Goal: Task Accomplishment & Management: Manage account settings

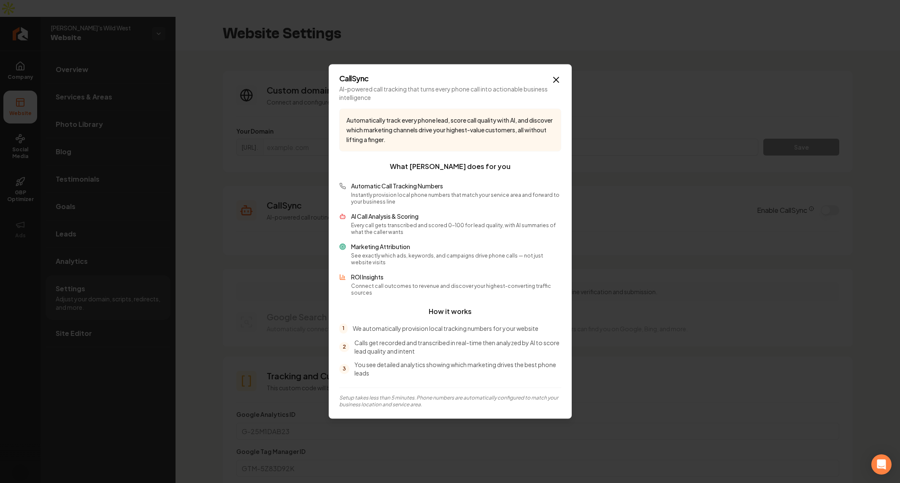
drag, startPoint x: 0, startPoint y: 0, endPoint x: 281, endPoint y: 141, distance: 314.1
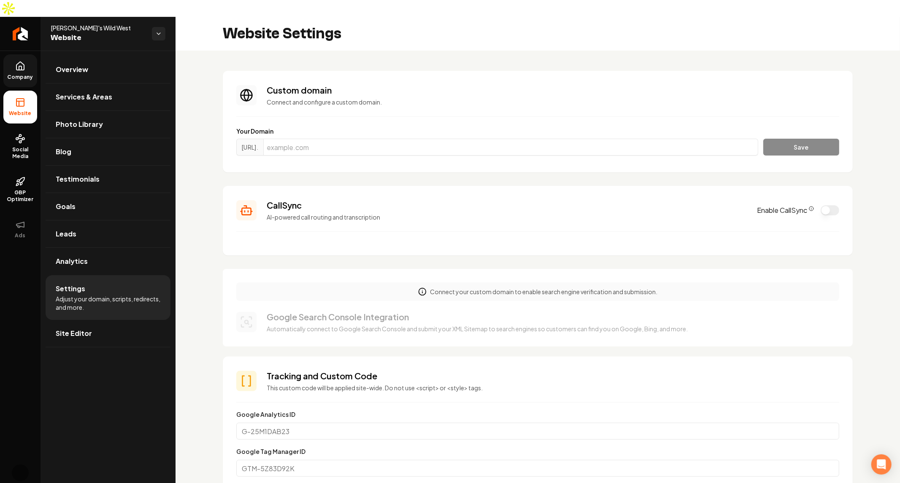
click at [29, 74] on span "Company" at bounding box center [20, 77] width 32 height 7
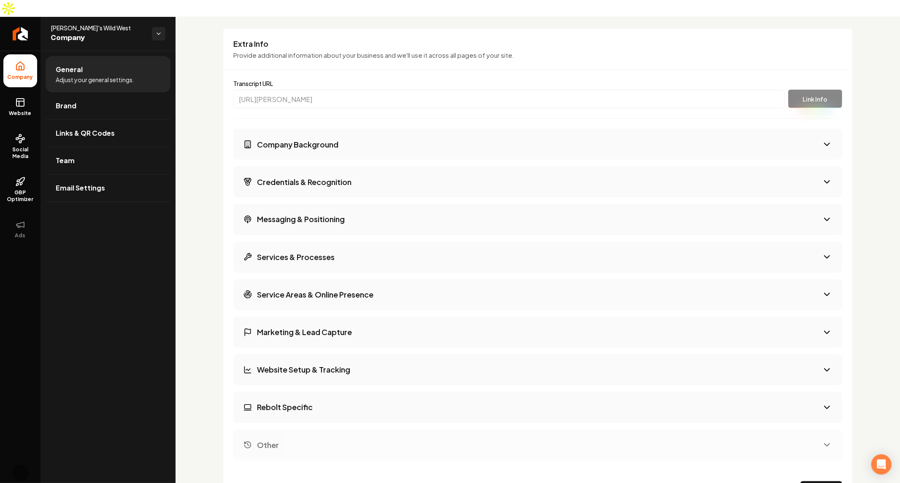
scroll to position [1169, 0]
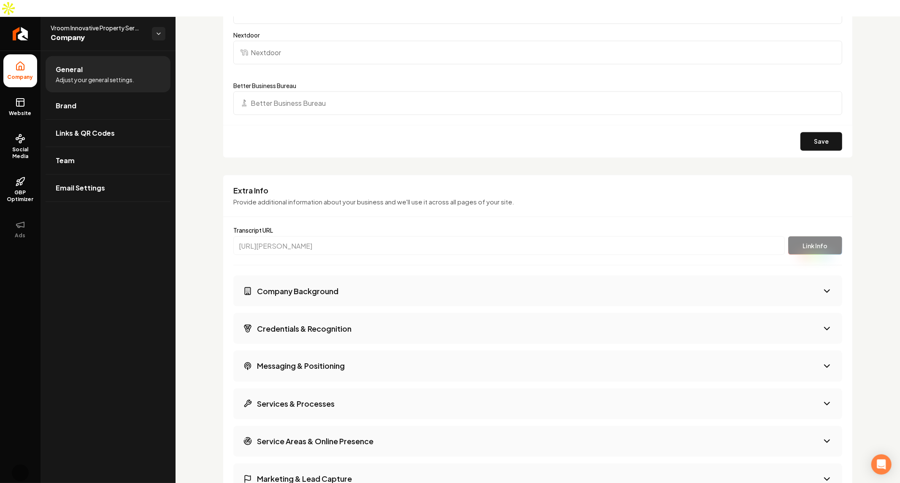
scroll to position [1216, 0]
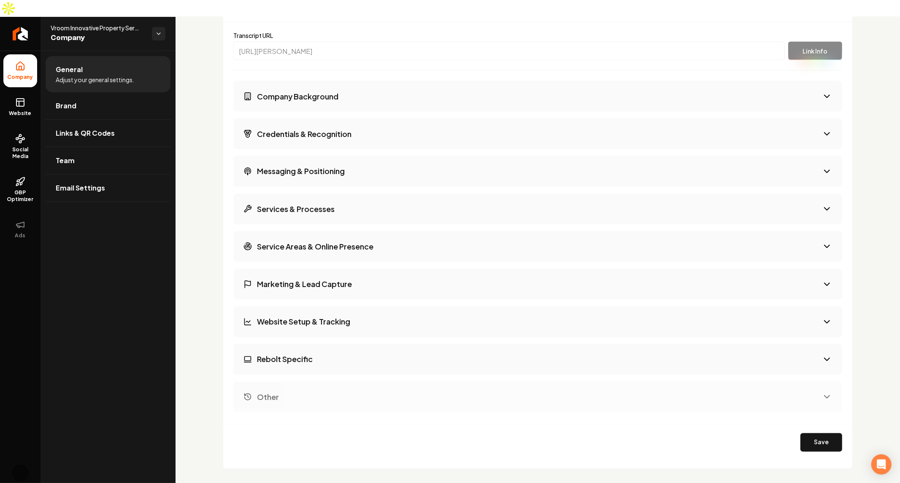
drag, startPoint x: 366, startPoint y: 157, endPoint x: 368, endPoint y: 78, distance: 79.3
click at [368, 81] on div "Company Background Credentials & Recognition Messaging & Positioning Services &…" at bounding box center [537, 247] width 609 height 332
click at [368, 81] on button "Company Background" at bounding box center [537, 96] width 609 height 31
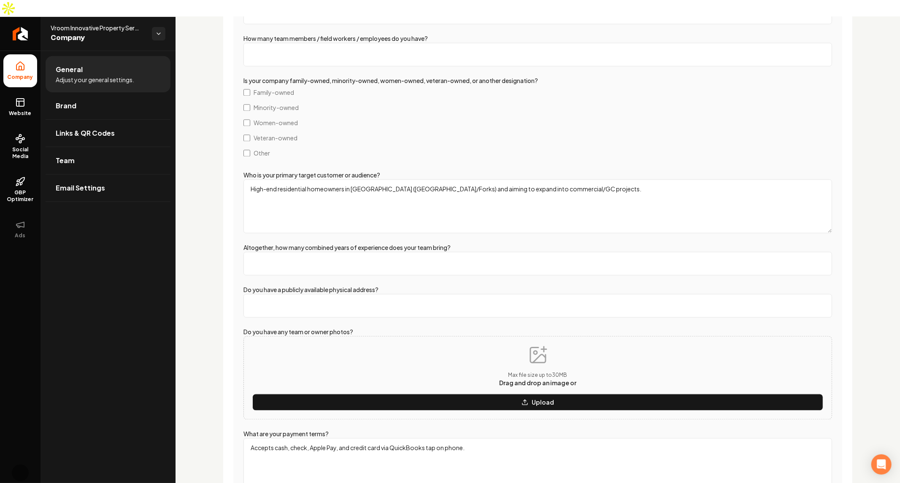
scroll to position [1346, 0]
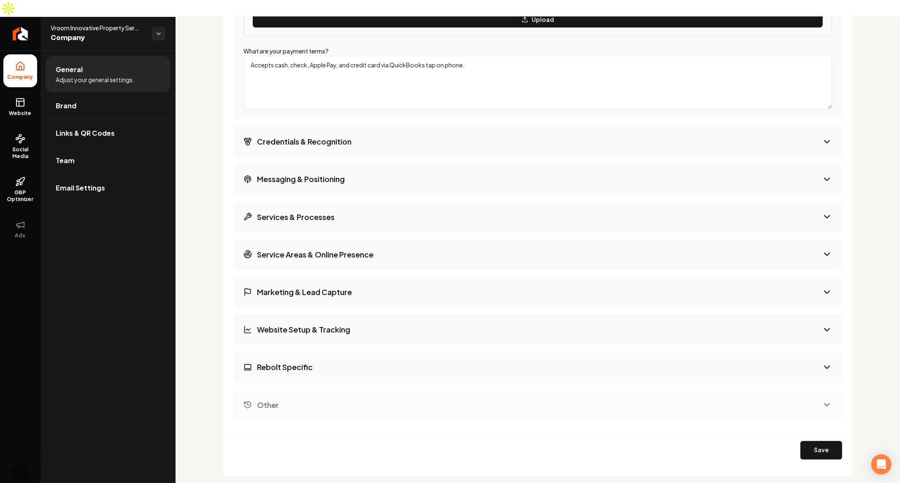
click at [351, 126] on button "Credentials & Recognition" at bounding box center [537, 141] width 609 height 31
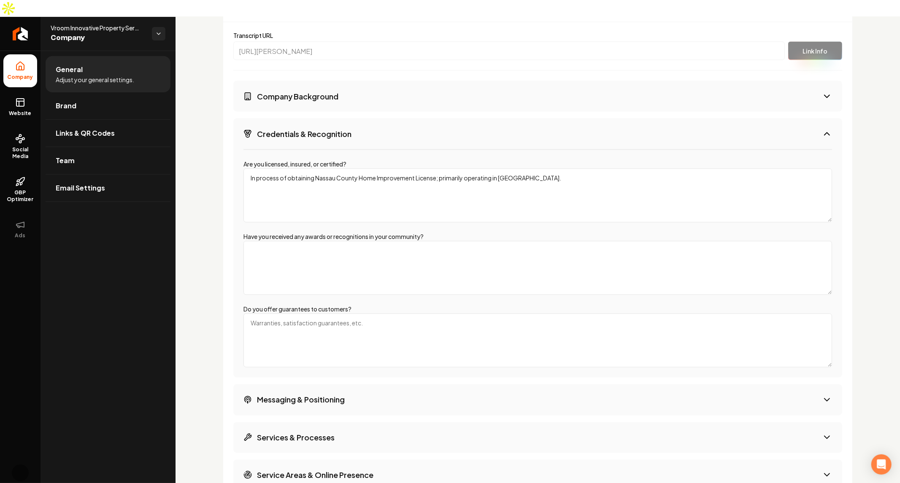
click at [341, 129] on h3 "Credentials & Recognition" at bounding box center [304, 134] width 94 height 11
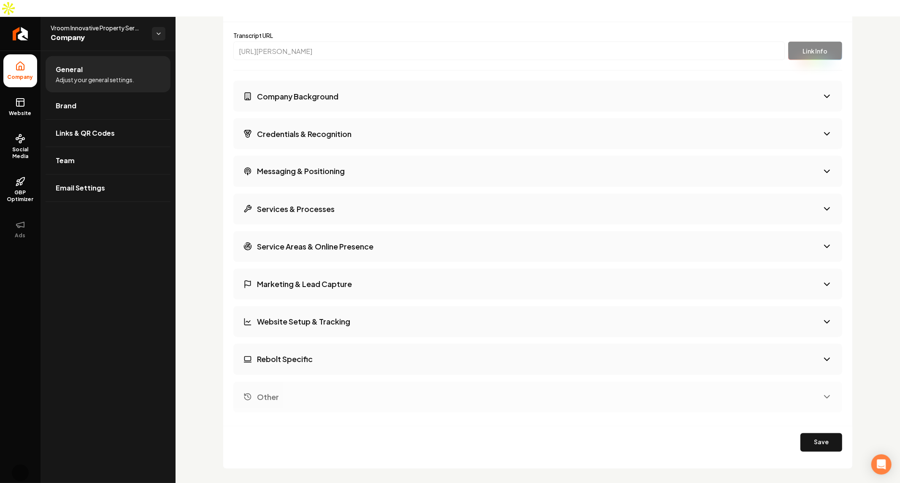
click at [325, 166] on h3 "Messaging & Positioning" at bounding box center [301, 171] width 88 height 11
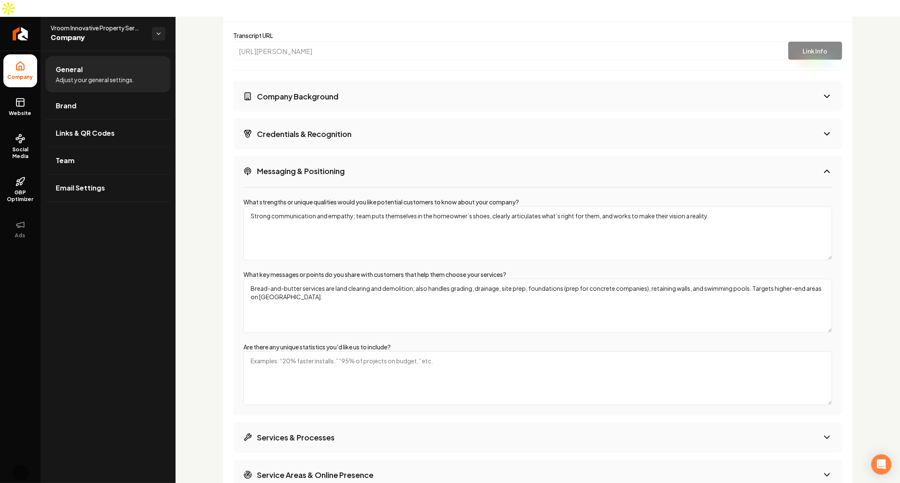
click at [325, 166] on h3 "Messaging & Positioning" at bounding box center [301, 171] width 88 height 11
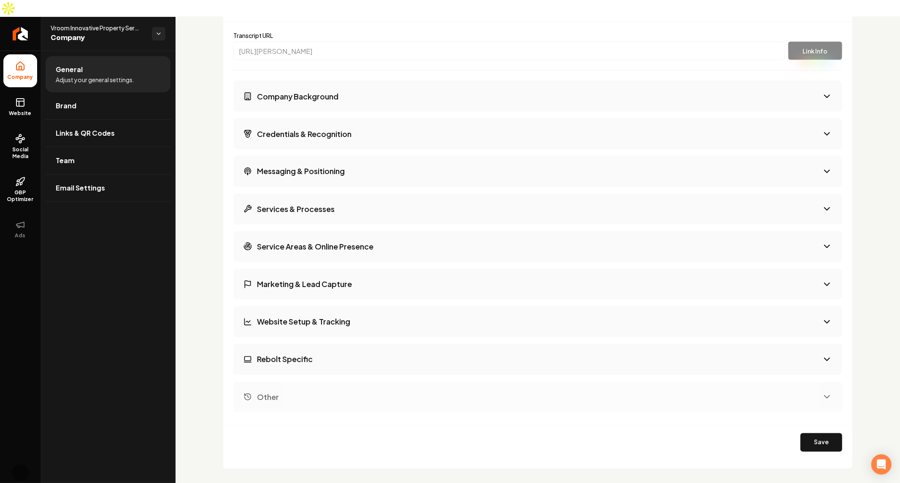
click at [328, 204] on h3 "Services & Processes" at bounding box center [296, 209] width 78 height 11
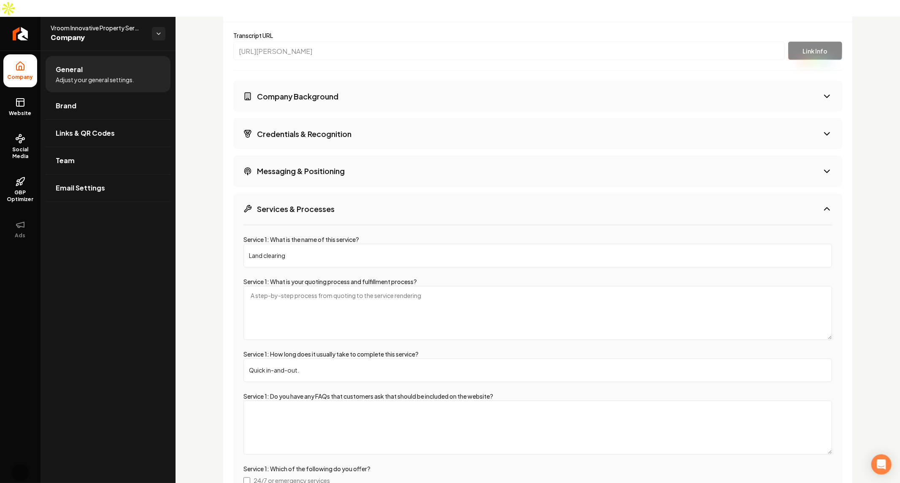
click at [352, 156] on button "Messaging & Positioning" at bounding box center [537, 171] width 609 height 31
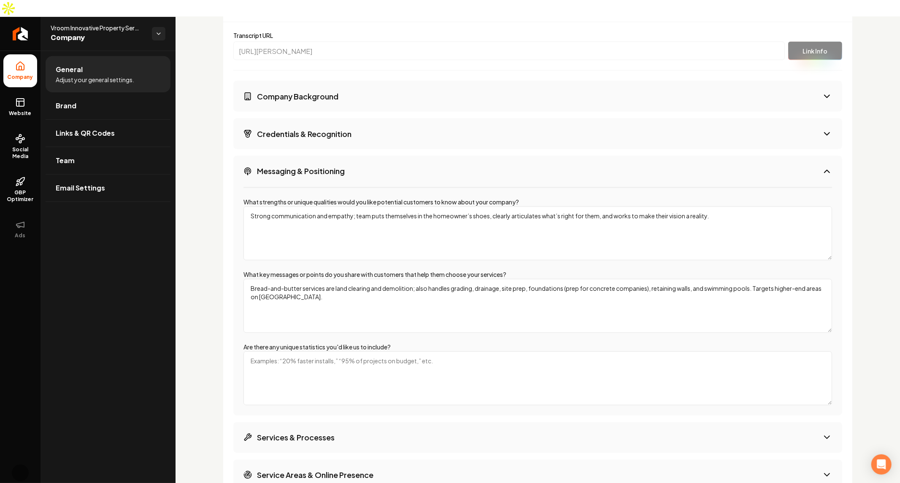
click at [352, 156] on button "Messaging & Positioning" at bounding box center [537, 171] width 609 height 31
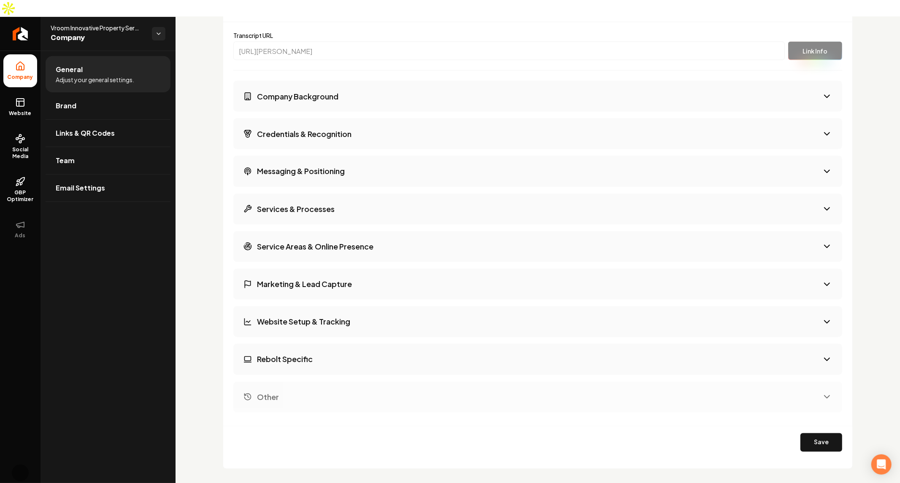
click at [342, 194] on button "Services & Processes" at bounding box center [537, 209] width 609 height 31
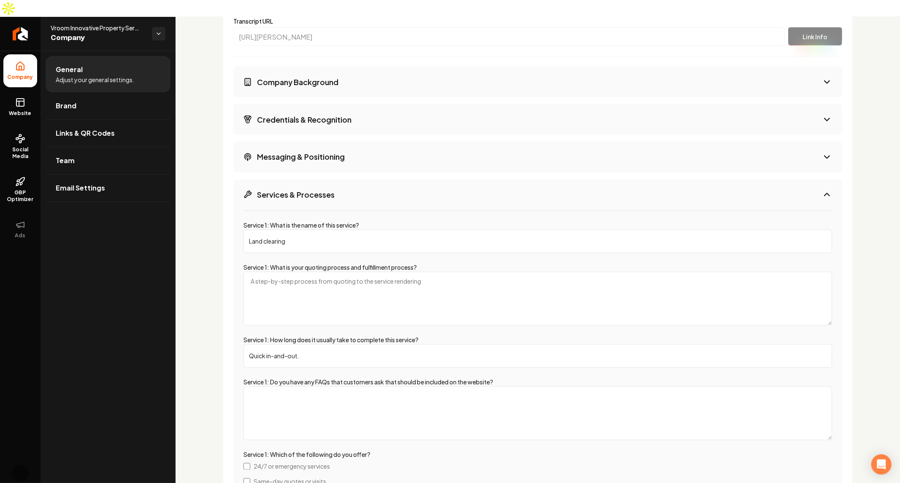
scroll to position [1231, 0]
click at [346, 180] on button "Services & Processes" at bounding box center [537, 194] width 609 height 31
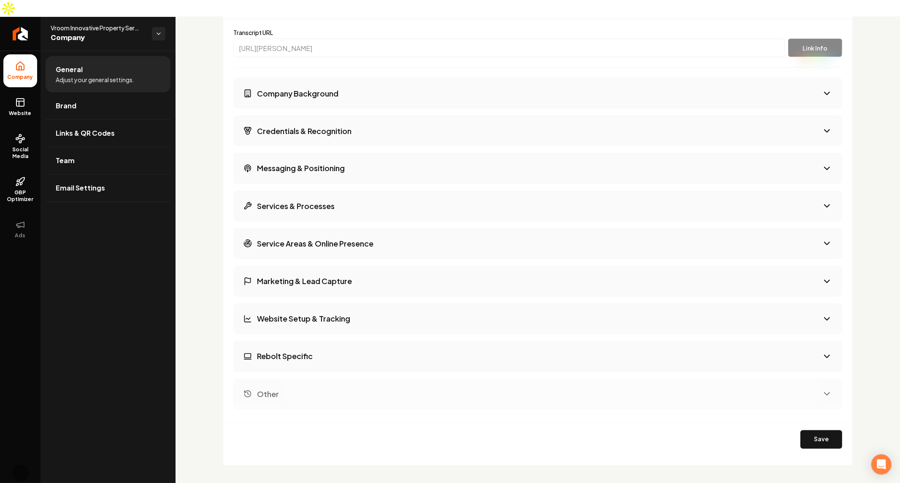
scroll to position [1216, 0]
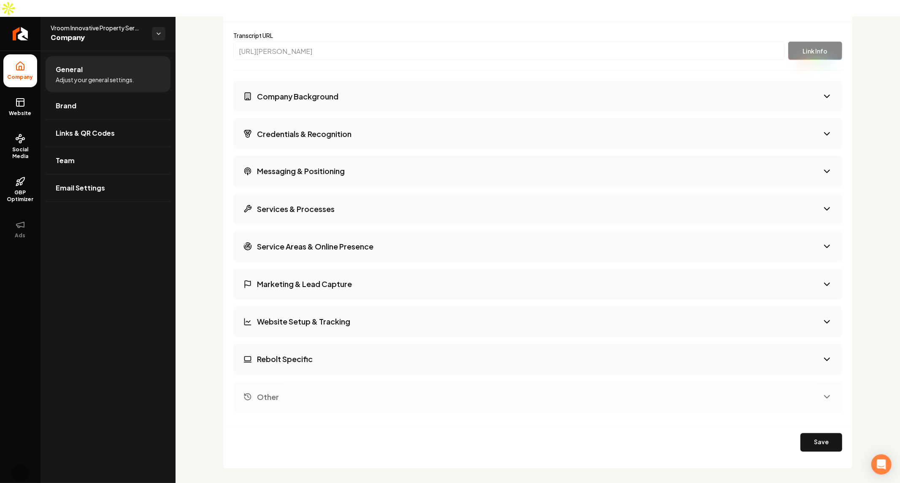
click at [323, 242] on h3 "Service Areas & Online Presence" at bounding box center [315, 247] width 116 height 11
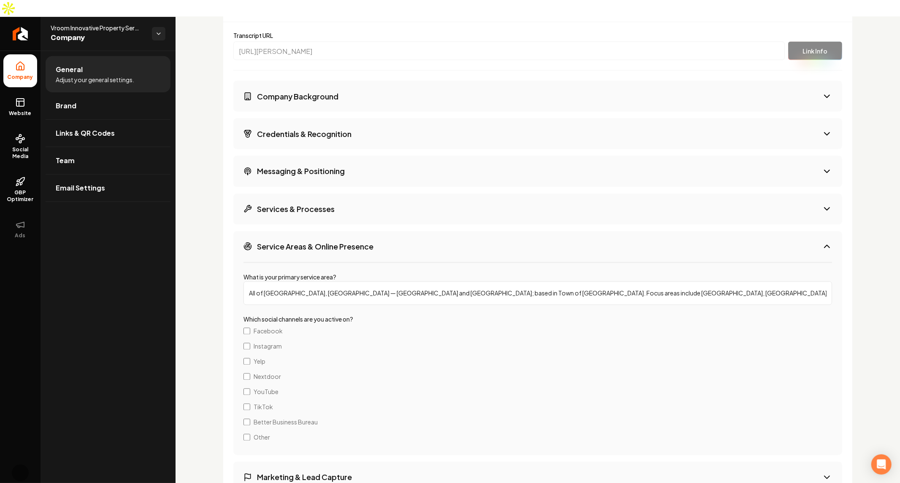
click at [323, 242] on h3 "Service Areas & Online Presence" at bounding box center [315, 247] width 116 height 11
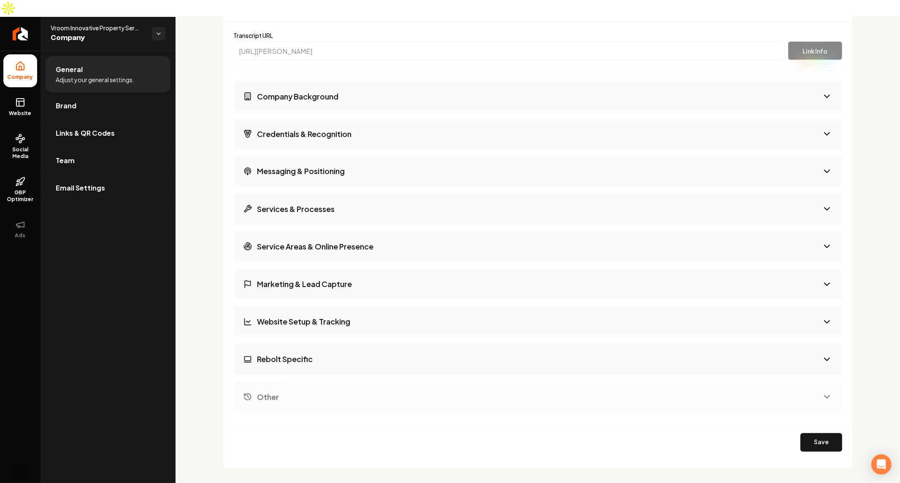
click at [312, 279] on h3 "Marketing & Lead Capture" at bounding box center [304, 284] width 95 height 11
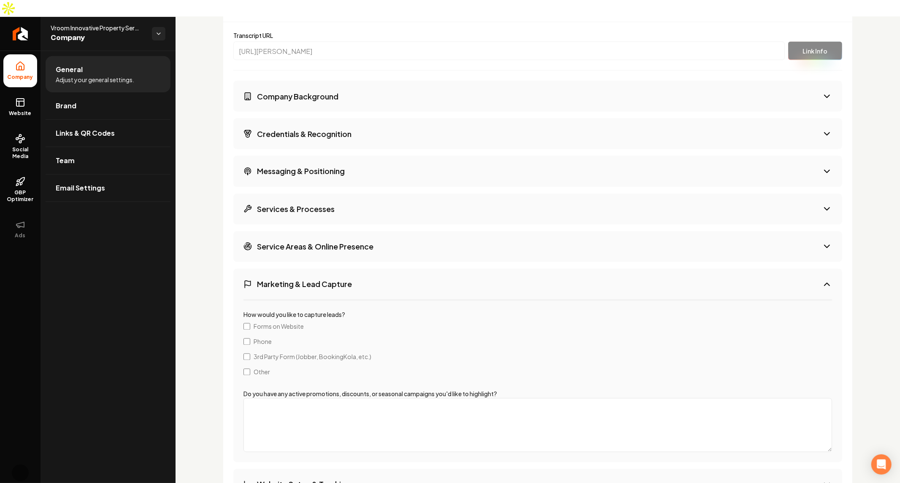
click at [312, 279] on h3 "Marketing & Lead Capture" at bounding box center [304, 284] width 95 height 11
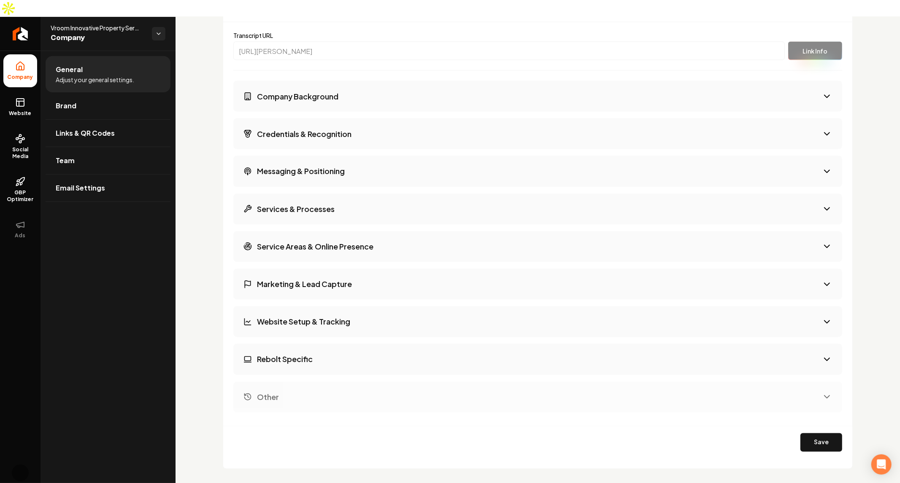
click at [310, 307] on button "Website Setup & Tracking" at bounding box center [537, 322] width 609 height 31
select select "**"
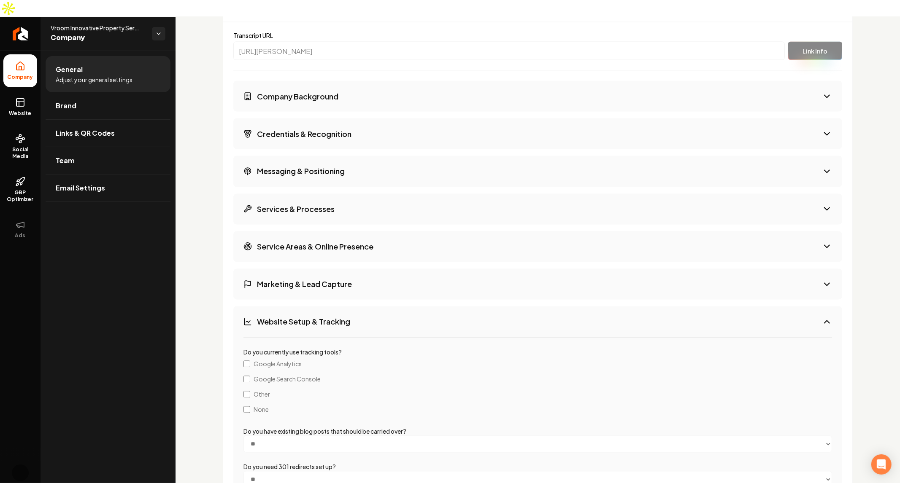
scroll to position [1412, 0]
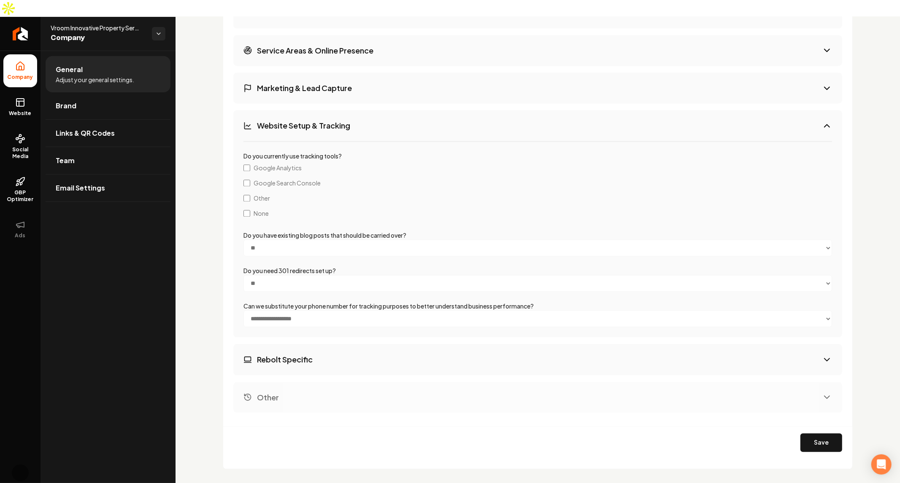
click at [304, 348] on button "Rebolt Specific" at bounding box center [537, 359] width 609 height 31
select select "******"
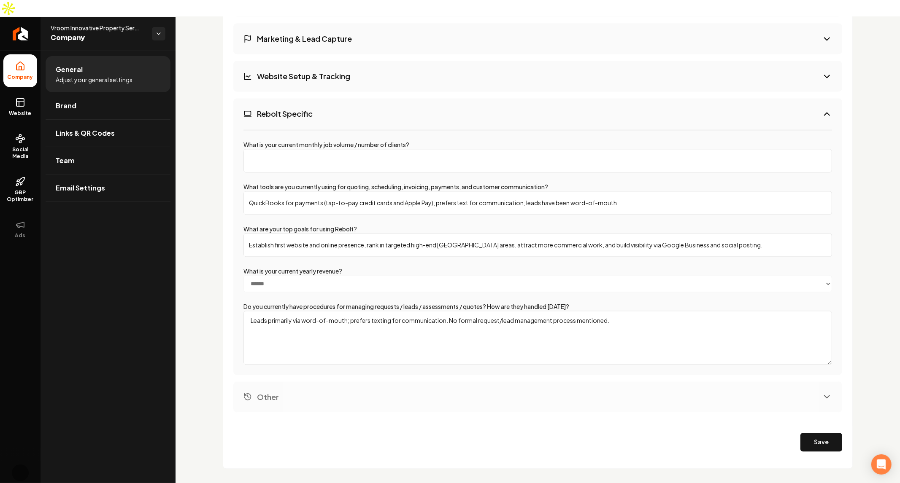
scroll to position [1462, 0]
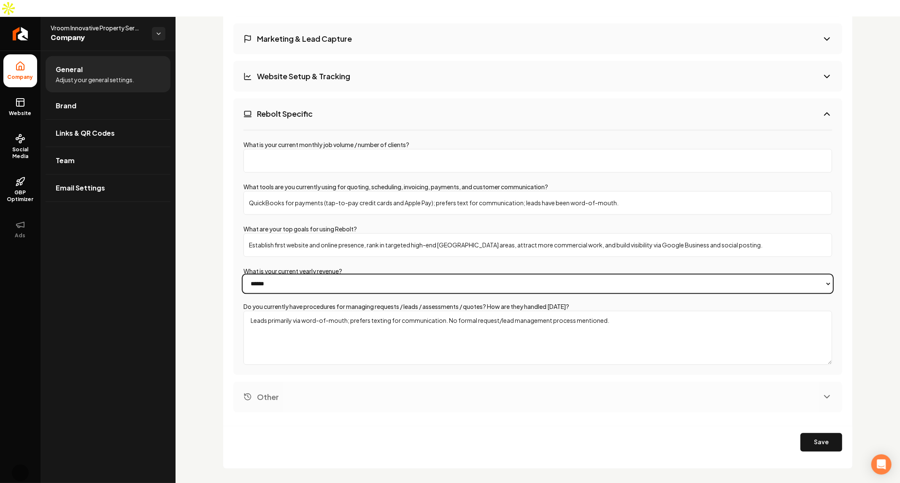
click at [310, 275] on select "**********" at bounding box center [537, 283] width 588 height 17
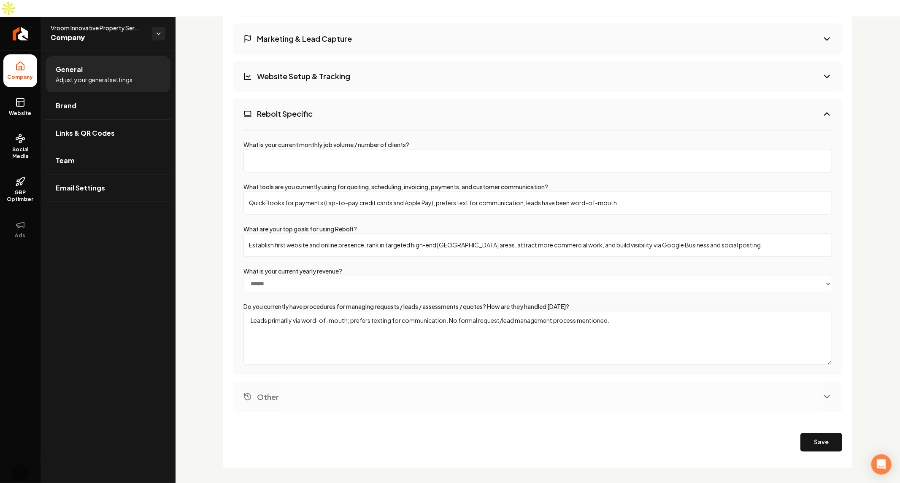
click at [316, 311] on textarea "Leads primarily via word-of-mouth; prefers texting for communication. No formal…" at bounding box center [537, 338] width 588 height 54
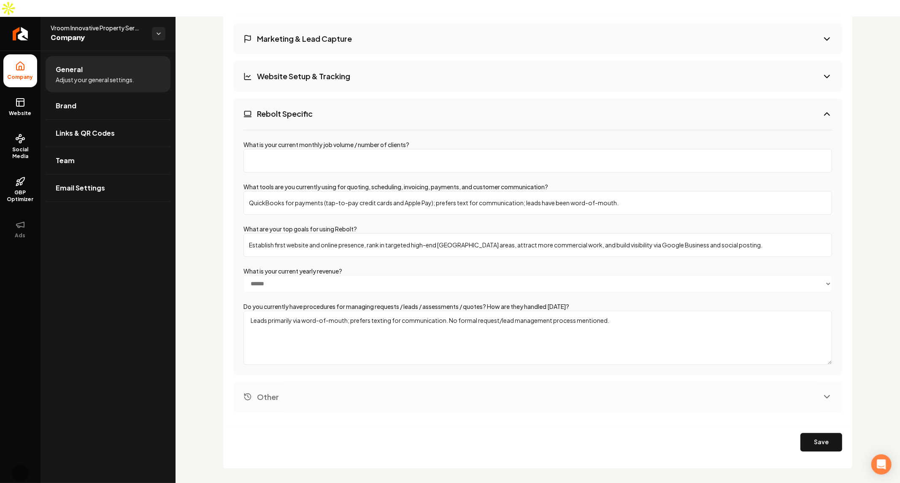
click at [319, 233] on input "Establish first website and online presence, rank in targeted high-end Long Isl…" at bounding box center [537, 245] width 588 height 24
click at [307, 191] on input "QuickBooks for payments (tap-to-pay credit cards and Apple Pay); prefers text f…" at bounding box center [537, 203] width 588 height 24
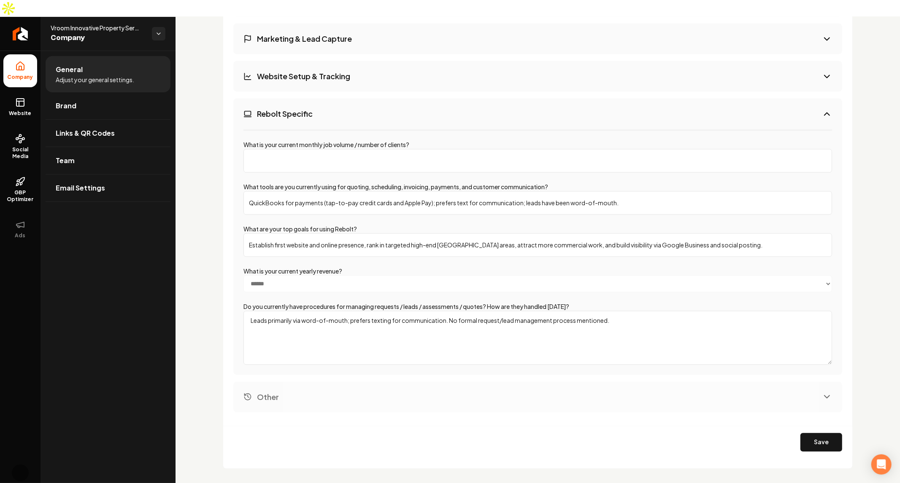
click at [307, 191] on input "QuickBooks for payments (tap-to-pay credit cards and Apple Pay); prefers text f…" at bounding box center [537, 203] width 588 height 24
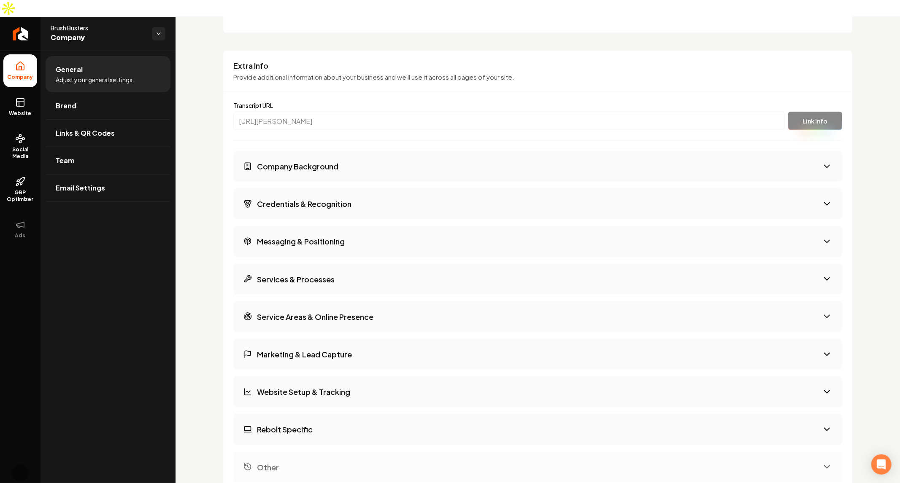
scroll to position [872, 0]
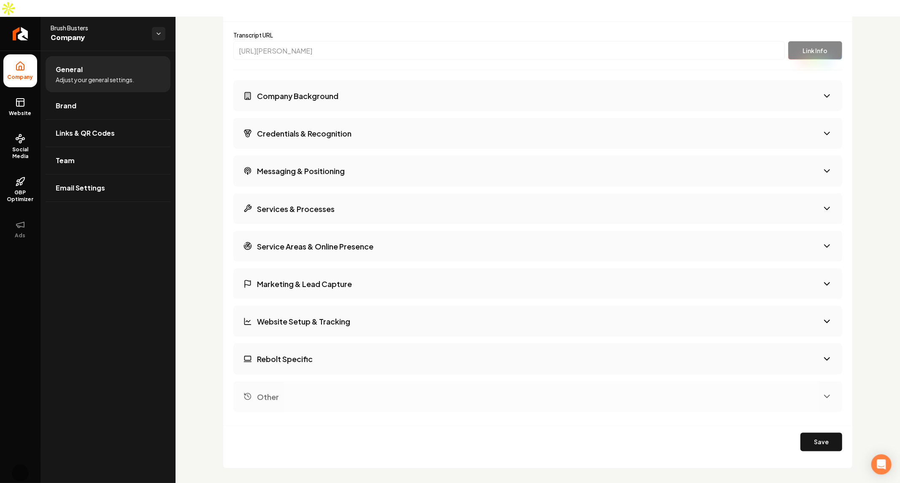
click at [337, 91] on h3 "Company Background" at bounding box center [297, 96] width 81 height 11
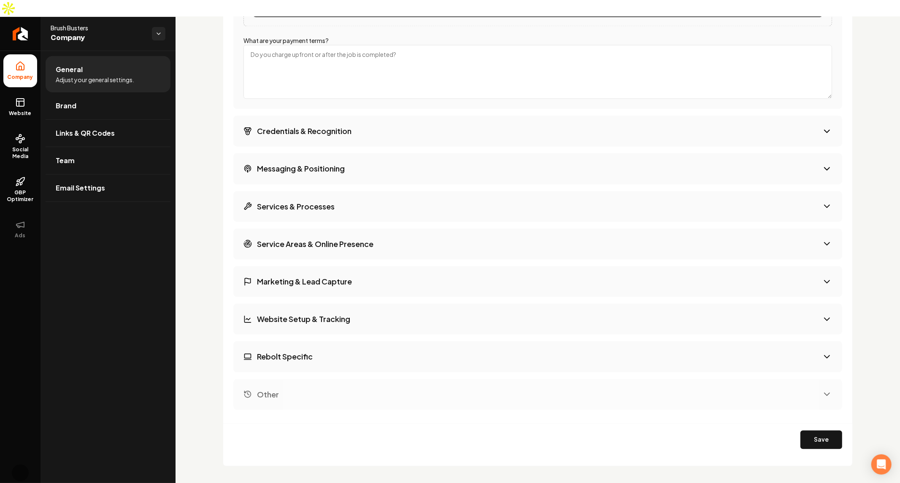
scroll to position [1470, 0]
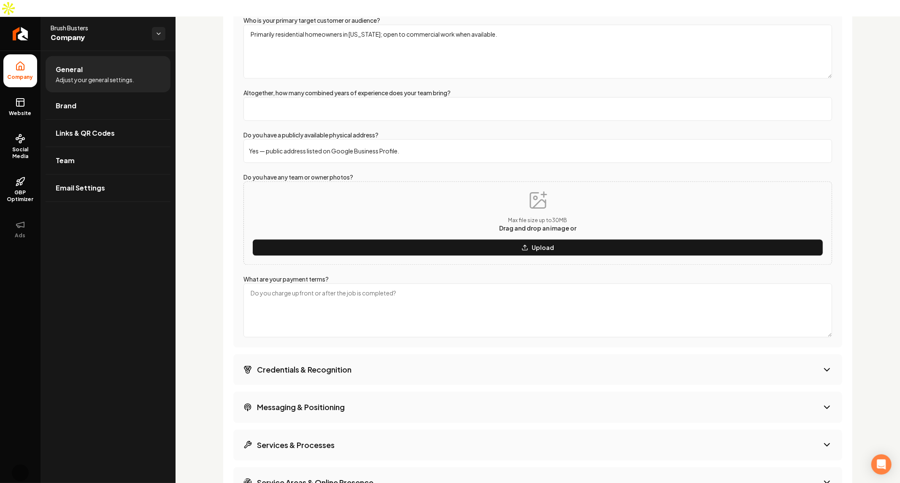
click at [325, 364] on h3 "Credentials & Recognition" at bounding box center [304, 369] width 94 height 11
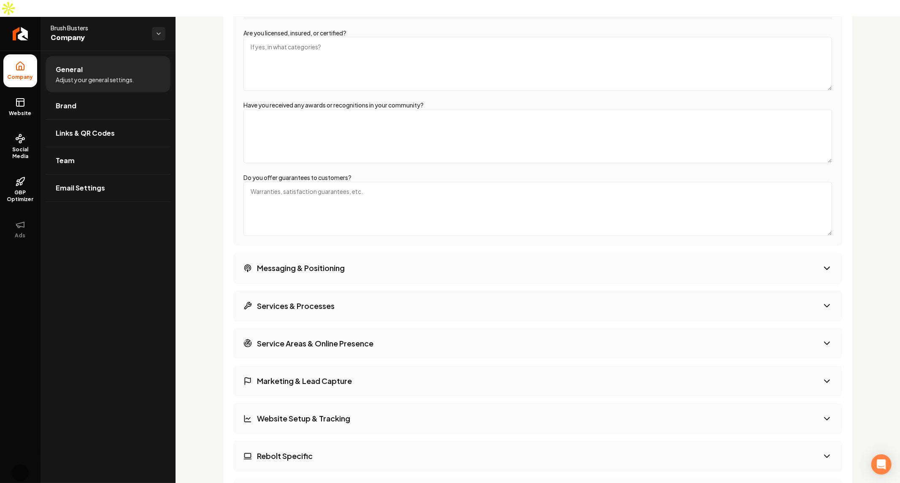
click at [315, 263] on h3 "Messaging & Positioning" at bounding box center [301, 268] width 88 height 11
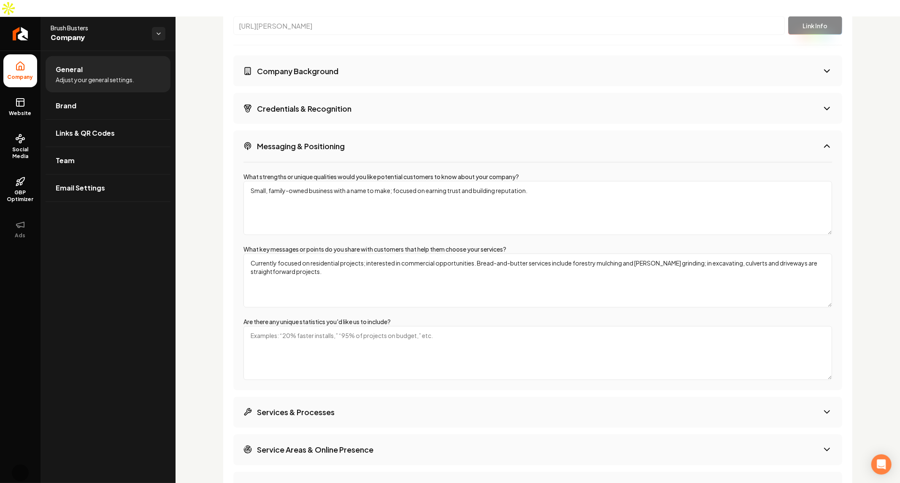
scroll to position [1212, 0]
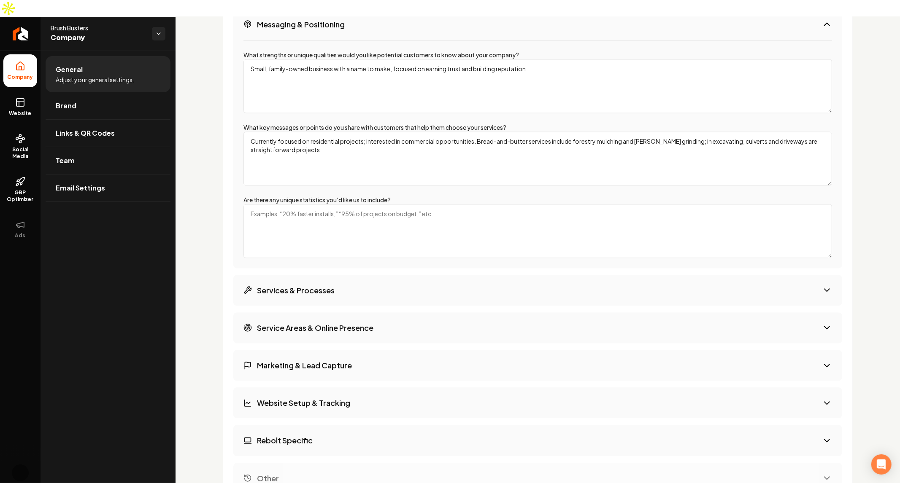
click at [316, 275] on button "Services & Processes" at bounding box center [537, 290] width 609 height 31
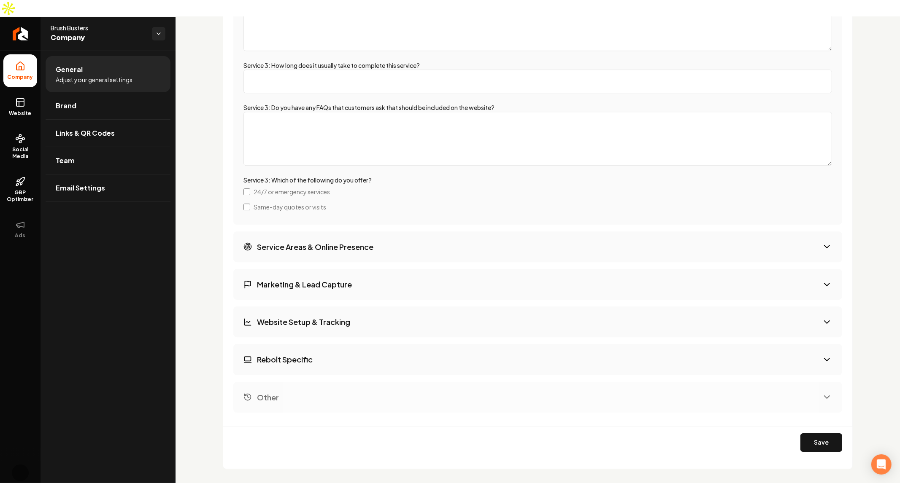
click at [335, 242] on h3 "Service Areas & Online Presence" at bounding box center [315, 247] width 116 height 11
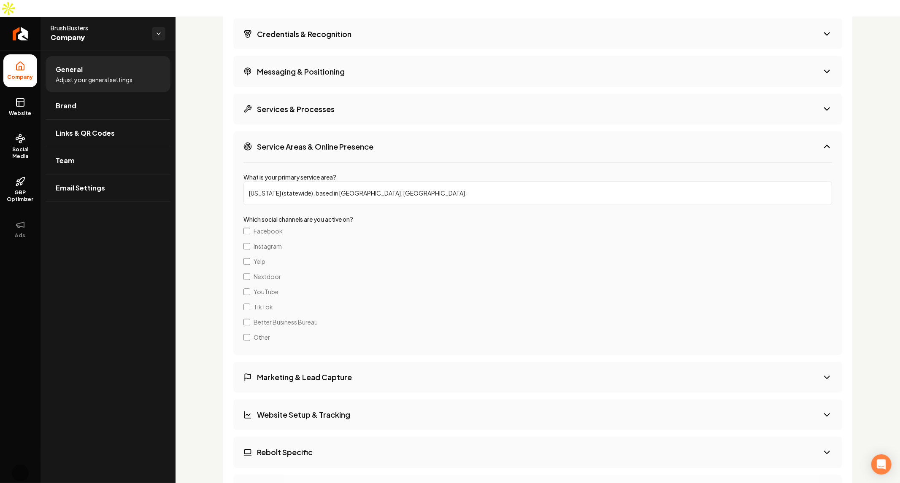
click at [316, 372] on h3 "Marketing & Lead Capture" at bounding box center [304, 377] width 95 height 11
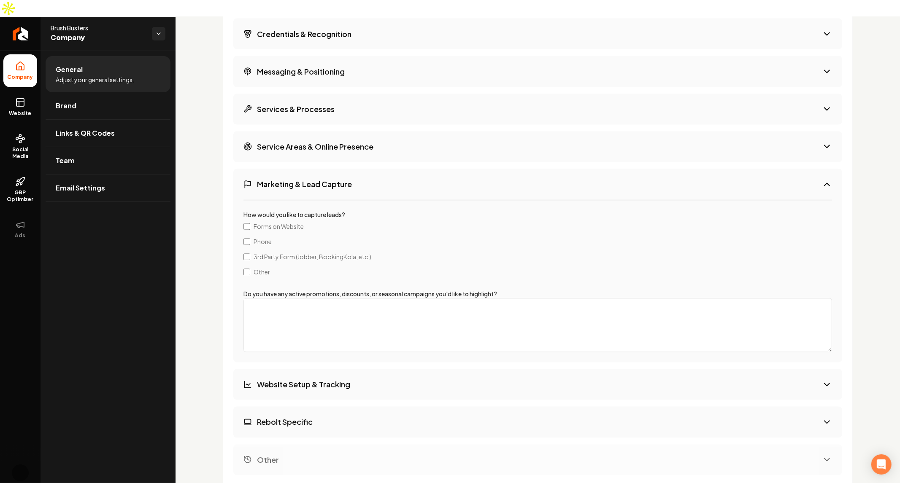
scroll to position [1285, 0]
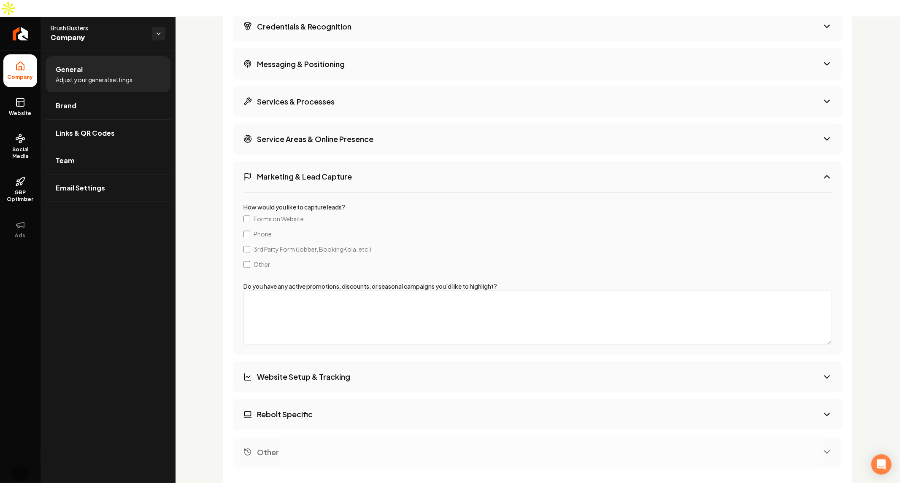
click at [316, 372] on h3 "Website Setup & Tracking" at bounding box center [303, 377] width 93 height 11
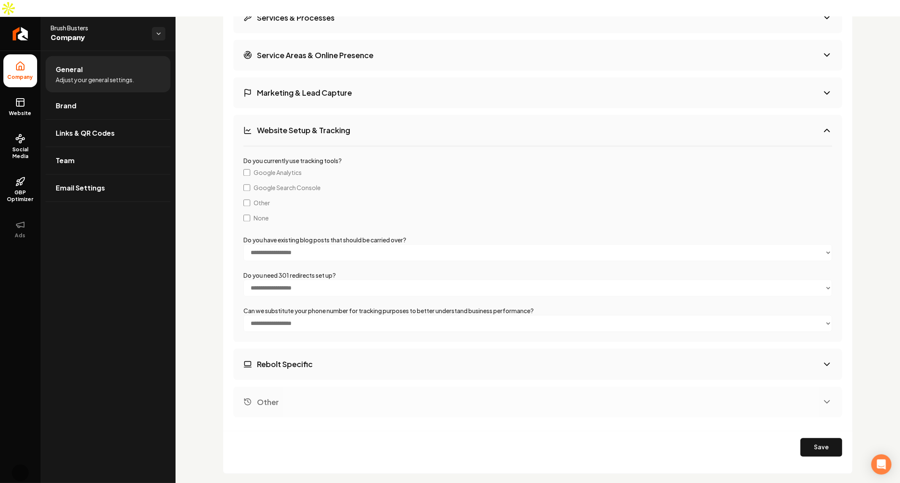
click at [316, 362] on div "**********" at bounding box center [537, 153] width 609 height 529
click at [279, 359] on h3 "Rebolt Specific" at bounding box center [285, 364] width 56 height 11
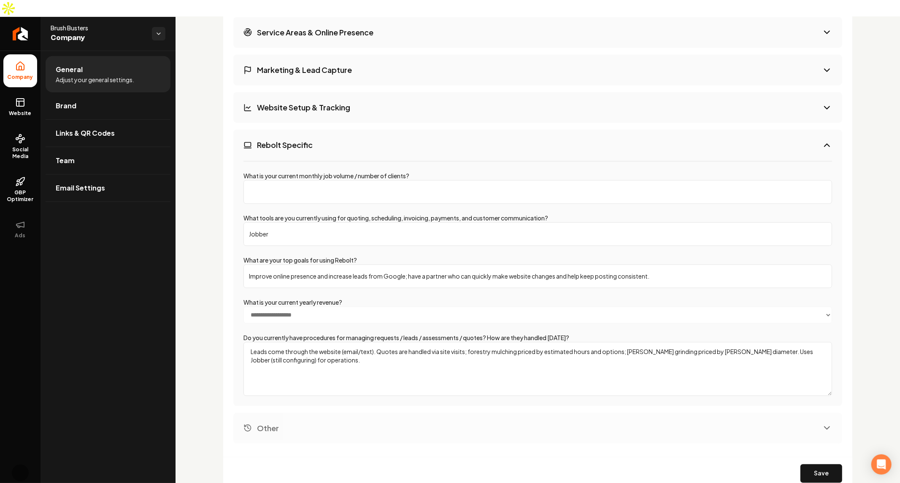
scroll to position [1400, 0]
click at [229, 259] on div "**********" at bounding box center [538, 132] width 630 height 735
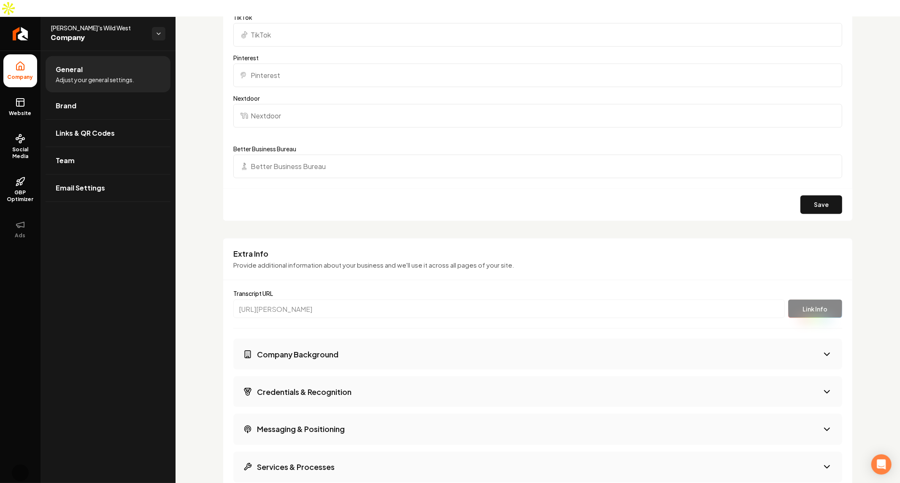
scroll to position [1216, 0]
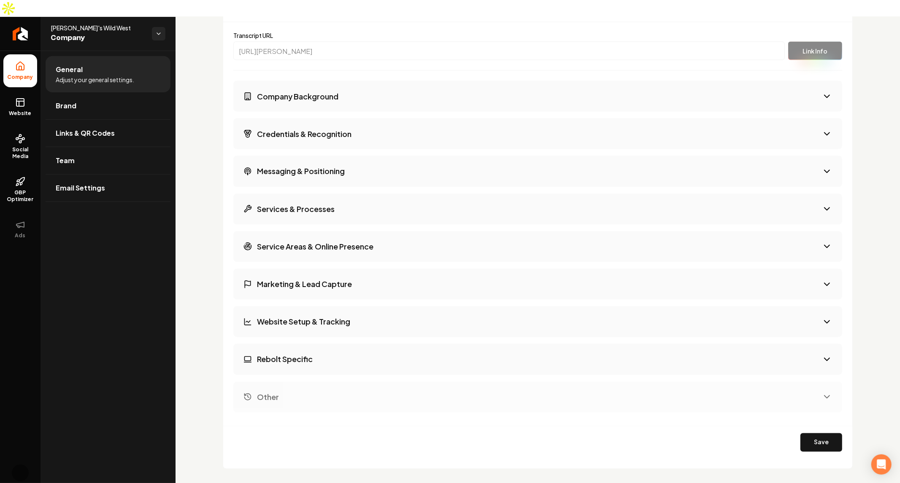
click at [332, 91] on h3 "Company Background" at bounding box center [297, 96] width 81 height 11
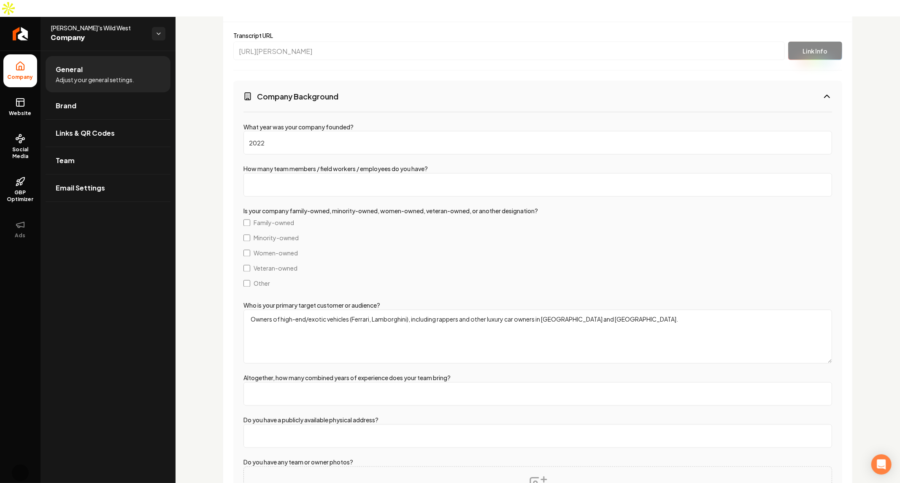
click at [332, 91] on h3 "Company Background" at bounding box center [297, 96] width 81 height 11
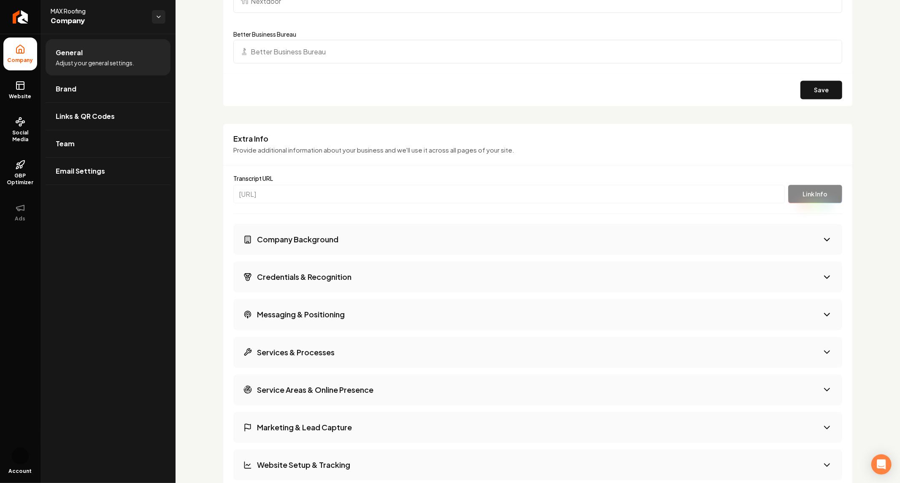
scroll to position [1401, 0]
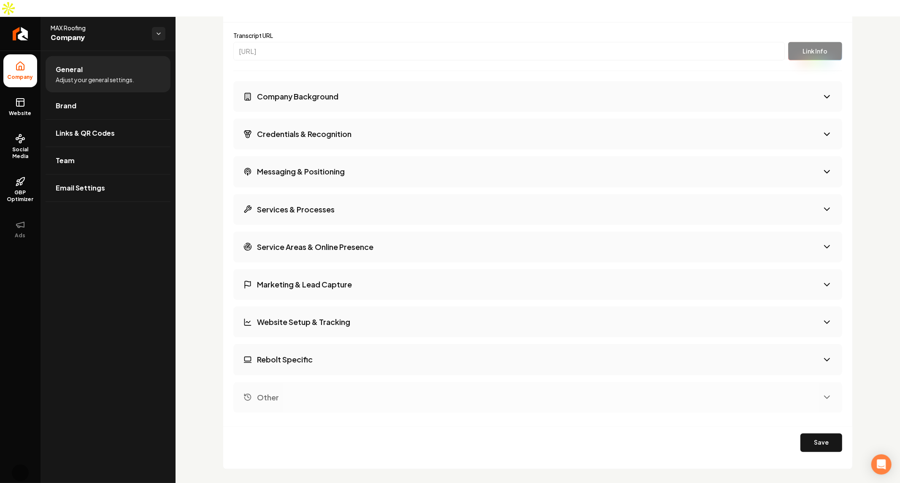
click at [328, 81] on button "Company Background" at bounding box center [537, 96] width 609 height 31
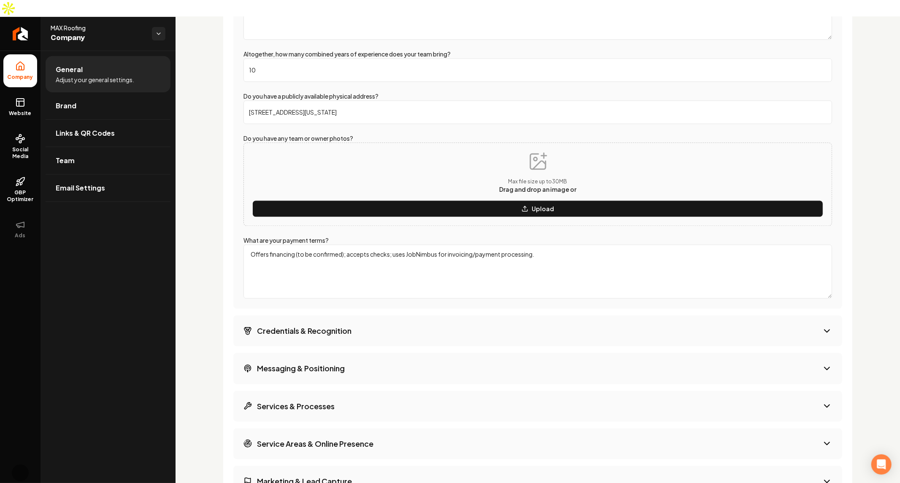
scroll to position [1726, 0]
click at [339, 321] on button "Credentials & Recognition" at bounding box center [537, 331] width 609 height 31
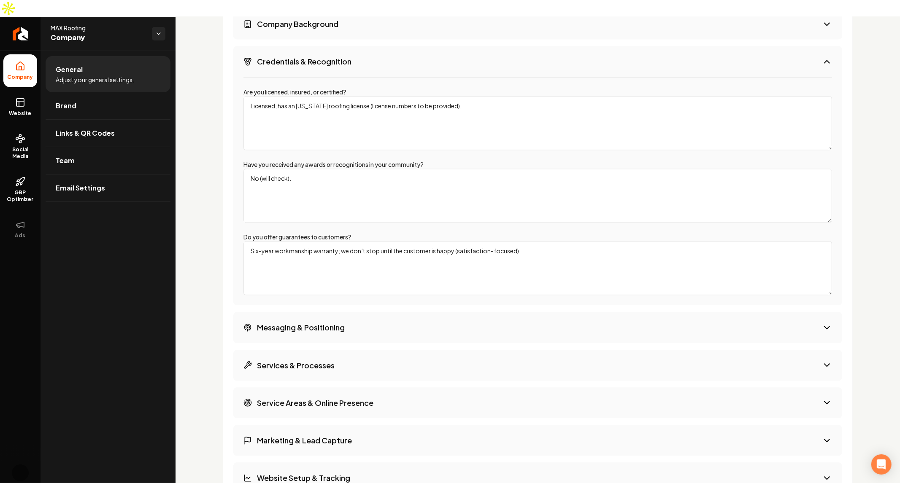
scroll to position [1475, 0]
click at [351, 311] on button "Messaging & Positioning" at bounding box center [537, 326] width 609 height 31
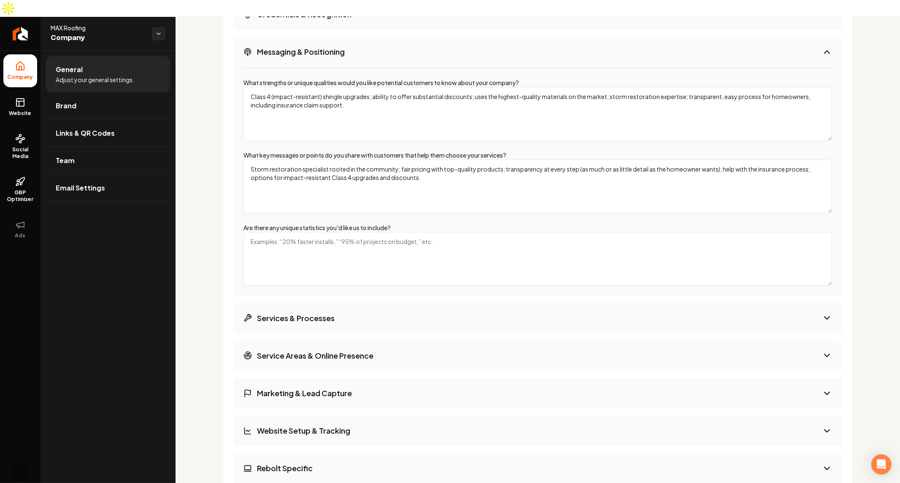
scroll to position [1523, 0]
click at [351, 310] on button "Services & Processes" at bounding box center [537, 316] width 609 height 31
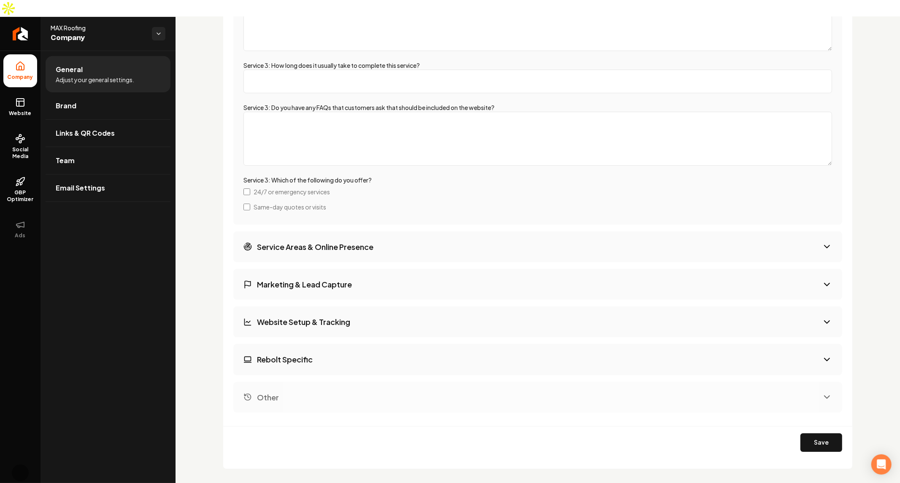
scroll to position [2248, 0]
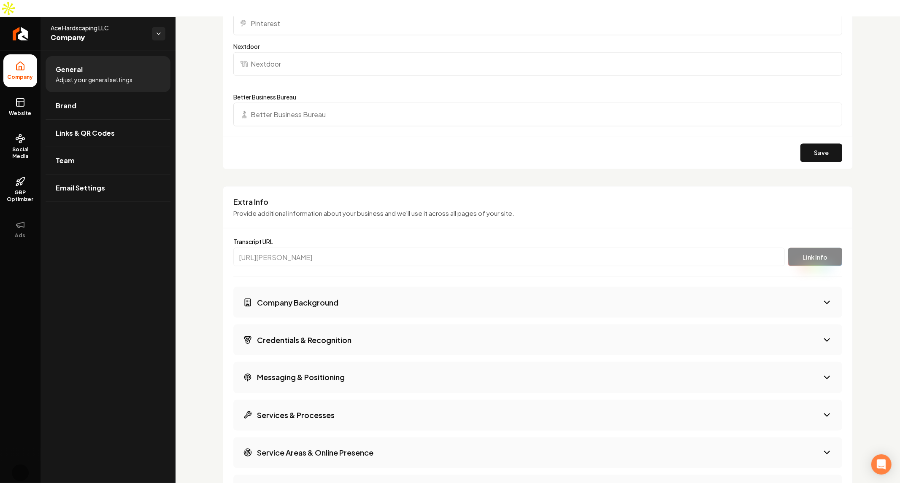
scroll to position [1216, 0]
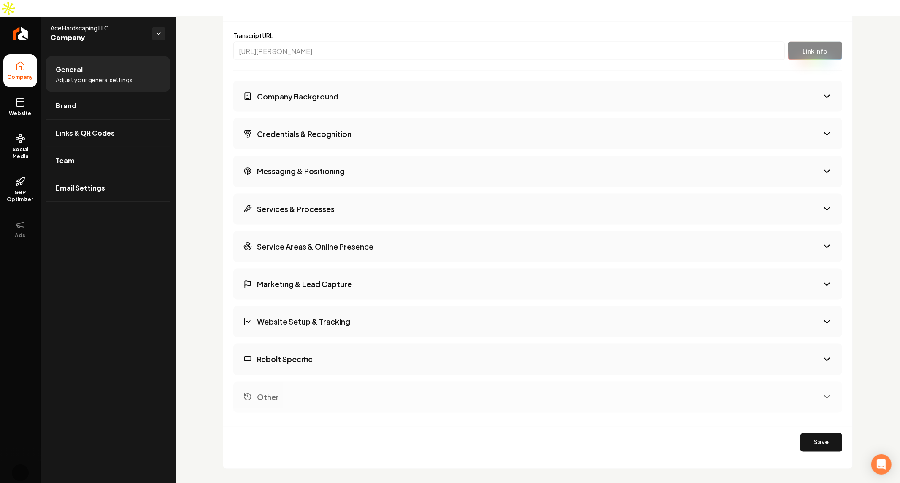
click at [330, 91] on h3 "Company Background" at bounding box center [297, 96] width 81 height 11
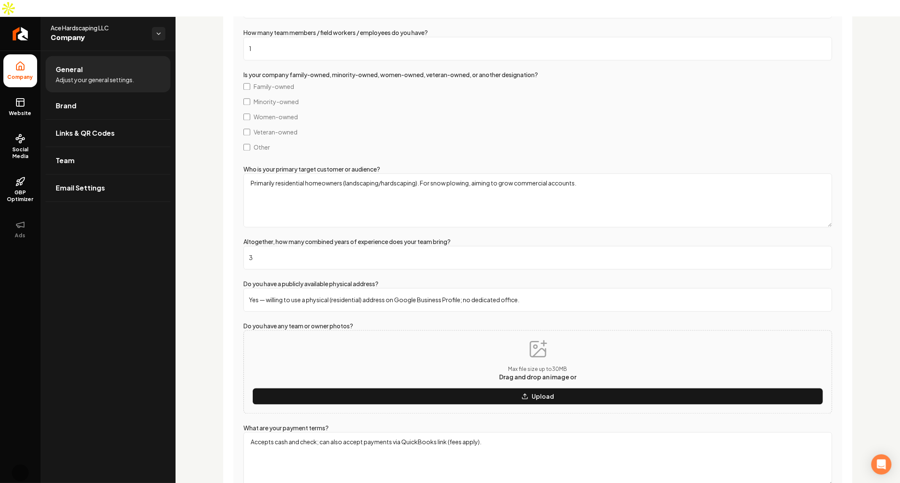
scroll to position [1397, 0]
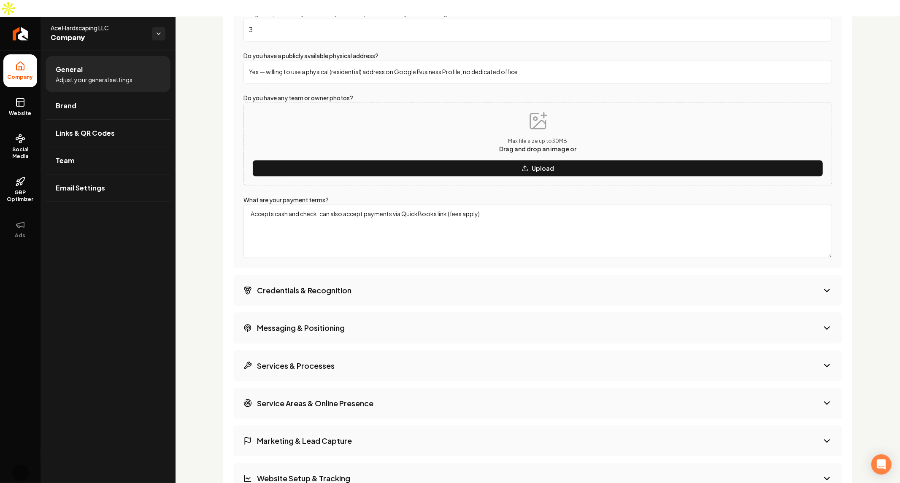
click at [335, 285] on h3 "Credentials & Recognition" at bounding box center [304, 290] width 94 height 11
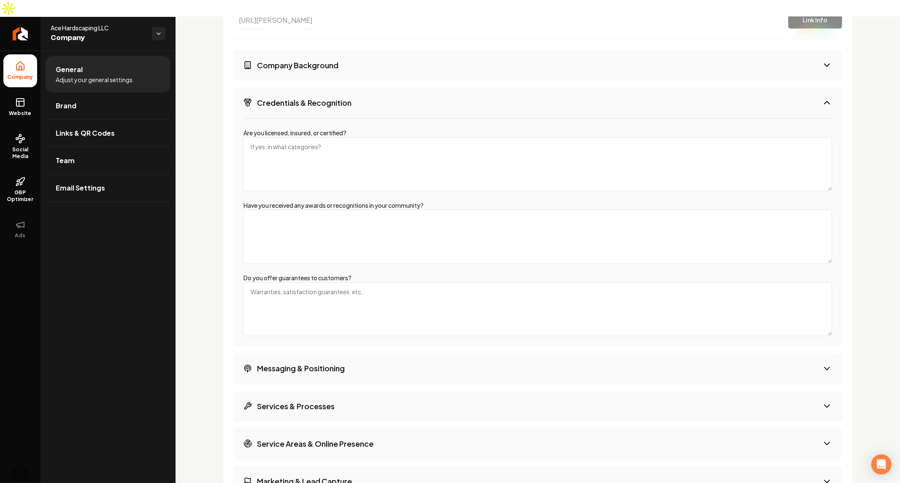
scroll to position [1445, 0]
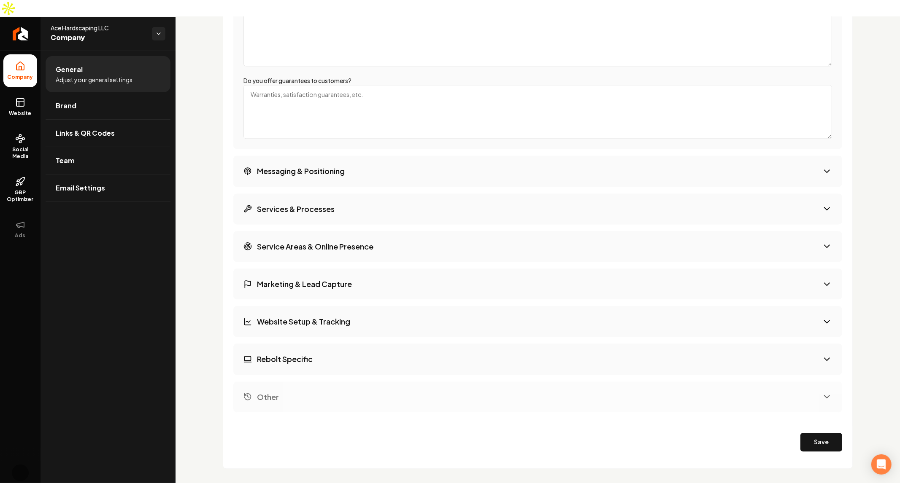
click at [314, 156] on button "Messaging & Positioning" at bounding box center [537, 171] width 609 height 31
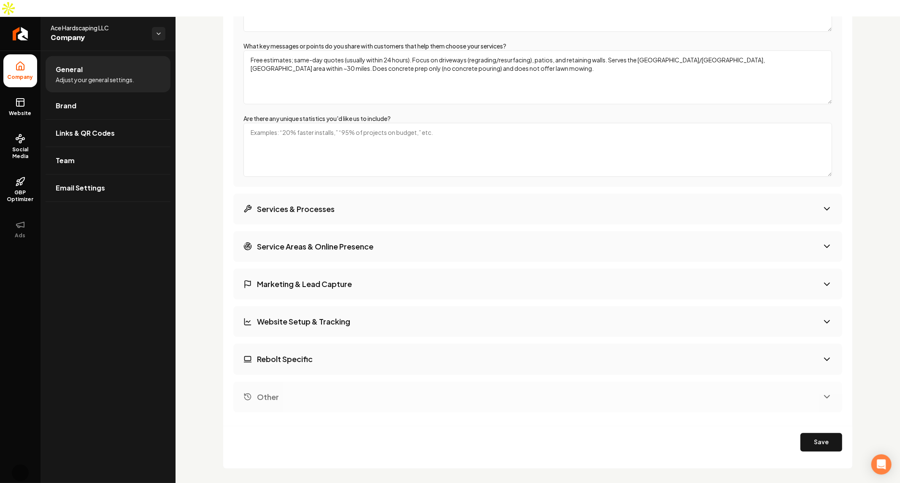
click at [310, 204] on h3 "Services & Processes" at bounding box center [296, 209] width 78 height 11
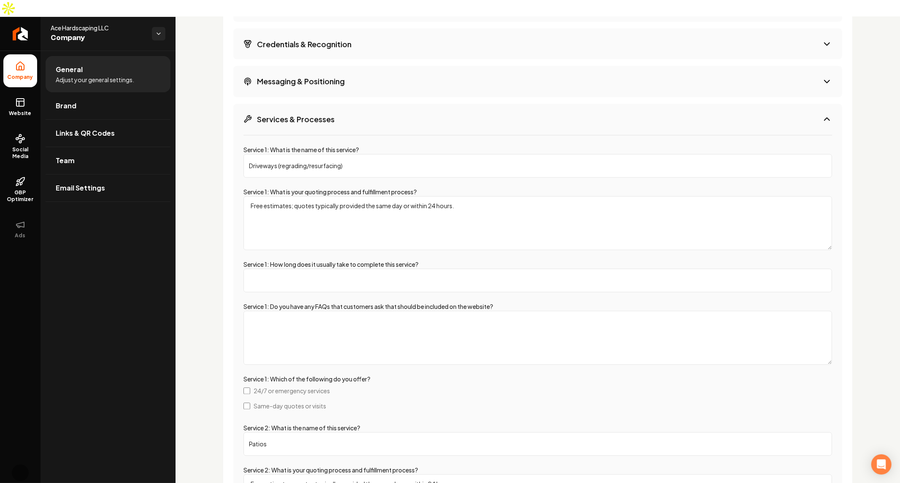
scroll to position [1307, 0]
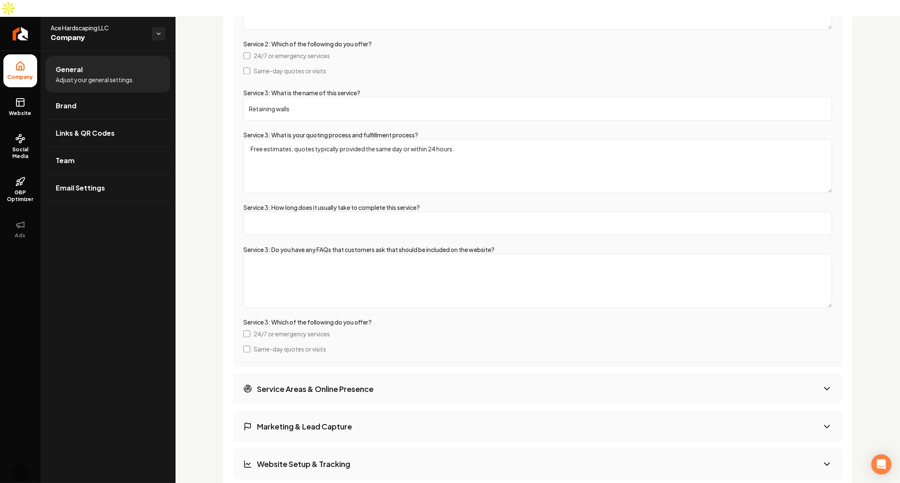
click at [309, 374] on button "Service Areas & Online Presence" at bounding box center [537, 389] width 609 height 31
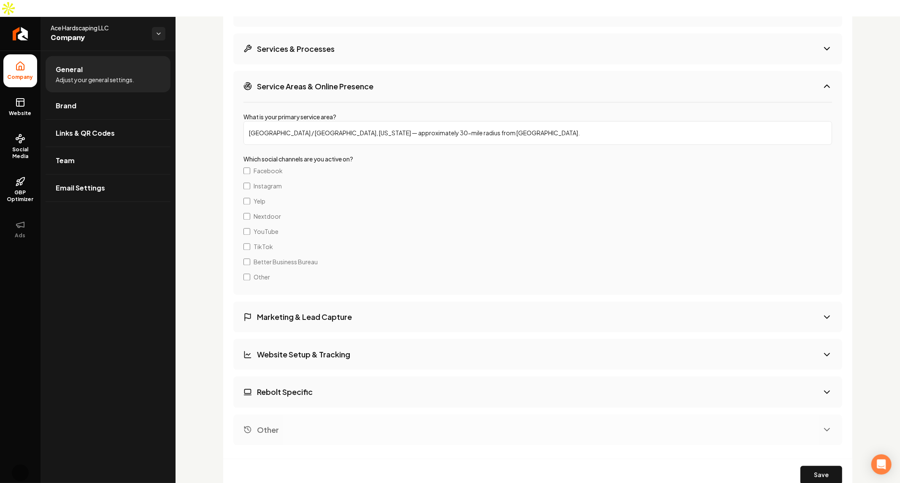
scroll to position [1377, 0]
click at [373, 304] on button "Marketing & Lead Capture" at bounding box center [537, 316] width 609 height 31
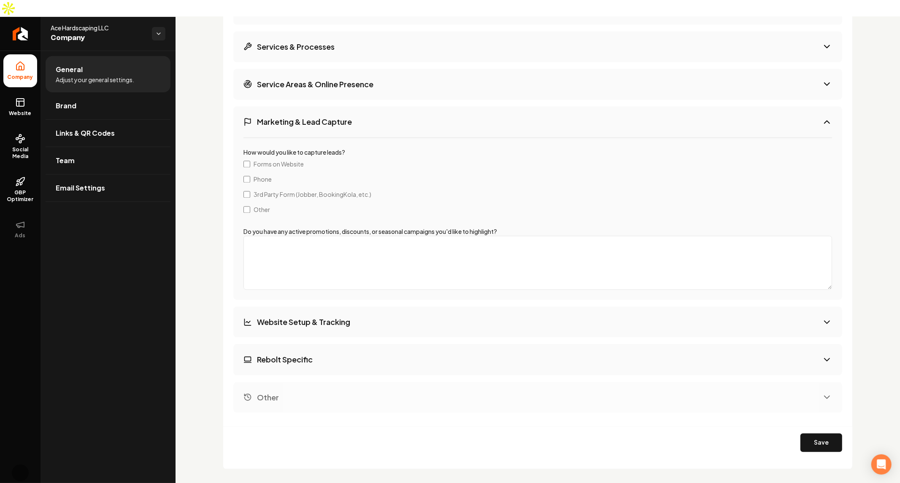
click at [373, 307] on button "Website Setup & Tracking" at bounding box center [537, 322] width 609 height 31
select select "**"
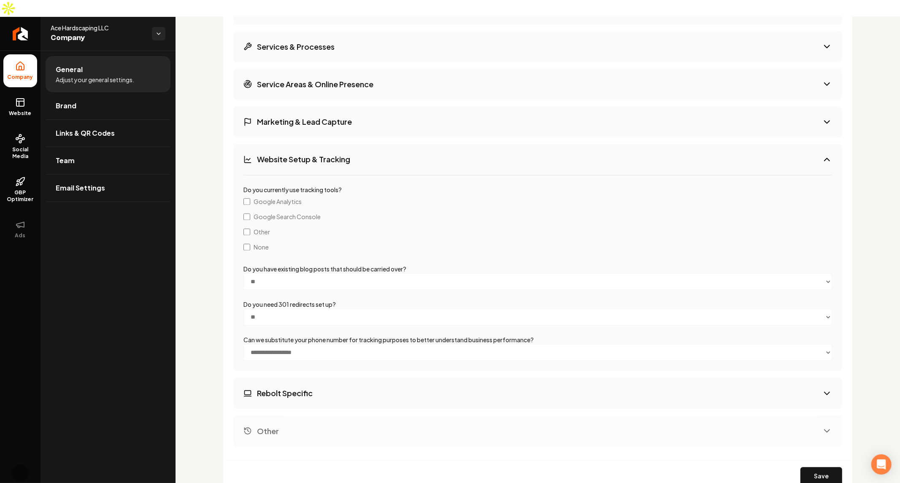
scroll to position [1412, 0]
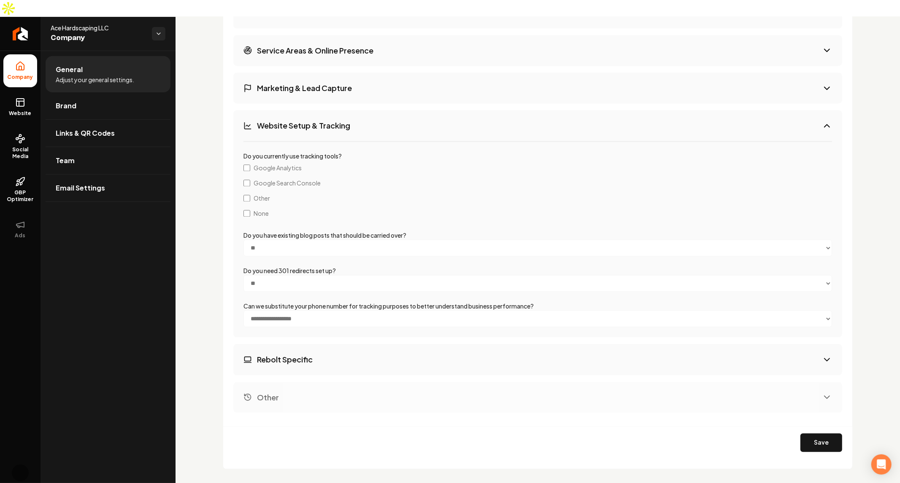
click at [354, 351] on button "Rebolt Specific" at bounding box center [537, 359] width 609 height 31
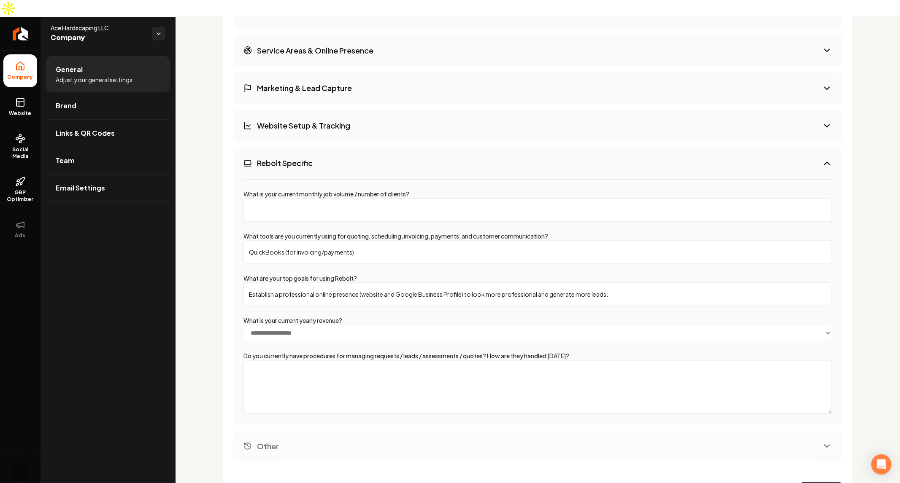
click at [232, 230] on div "**********" at bounding box center [538, 151] width 630 height 735
